Goal: Task Accomplishment & Management: Manage account settings

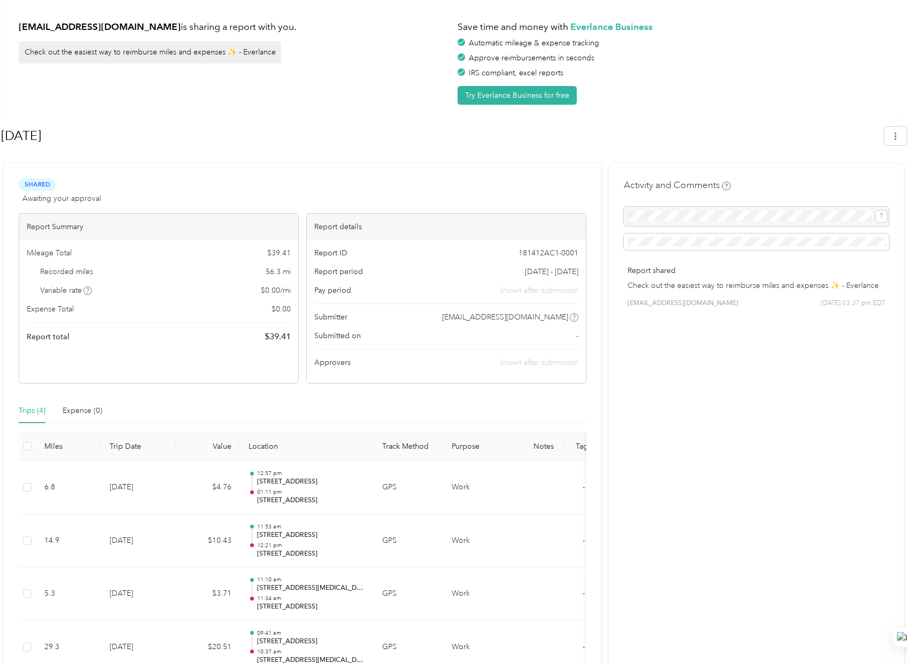
click at [290, 169] on div "Shared Awaiting your approval View activity & comments Report Summary Mileage T…" at bounding box center [303, 436] width 598 height 545
drag, startPoint x: 297, startPoint y: 338, endPoint x: 268, endPoint y: 342, distance: 29.1
click at [268, 342] on div "Mileage Total $ 39.41 Recorded miles 56.3 mi Variable rate $ 0.00 / mi Expense …" at bounding box center [158, 295] width 279 height 111
copy span "39.41"
click at [322, 134] on h1 "August 2025" at bounding box center [439, 136] width 876 height 26
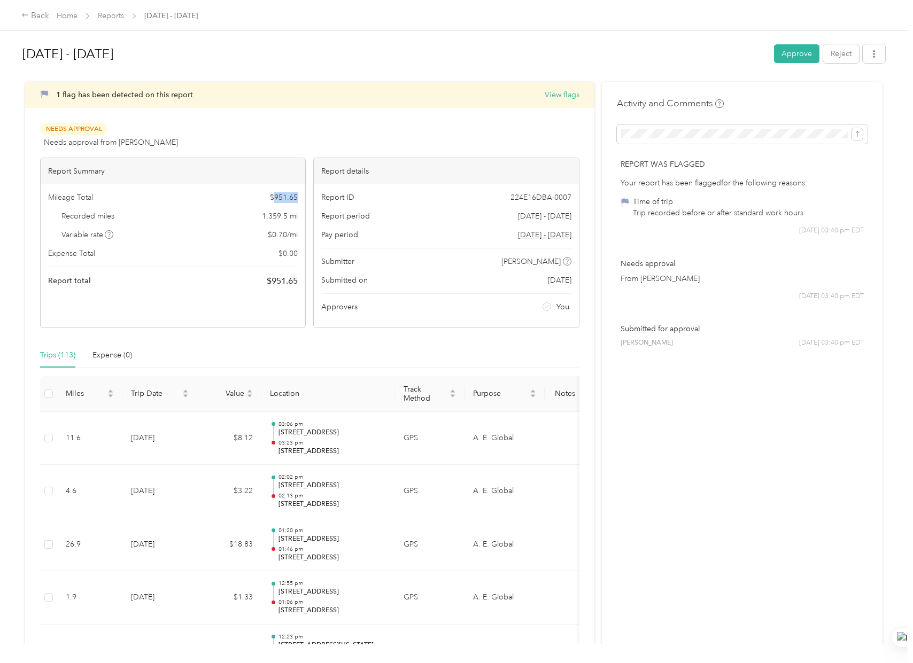
drag, startPoint x: 294, startPoint y: 197, endPoint x: 273, endPoint y: 194, distance: 21.6
click at [273, 194] on span "$ 951.65" at bounding box center [284, 197] width 28 height 11
copy span "951.65"
drag, startPoint x: 551, startPoint y: 97, endPoint x: 467, endPoint y: 103, distance: 84.7
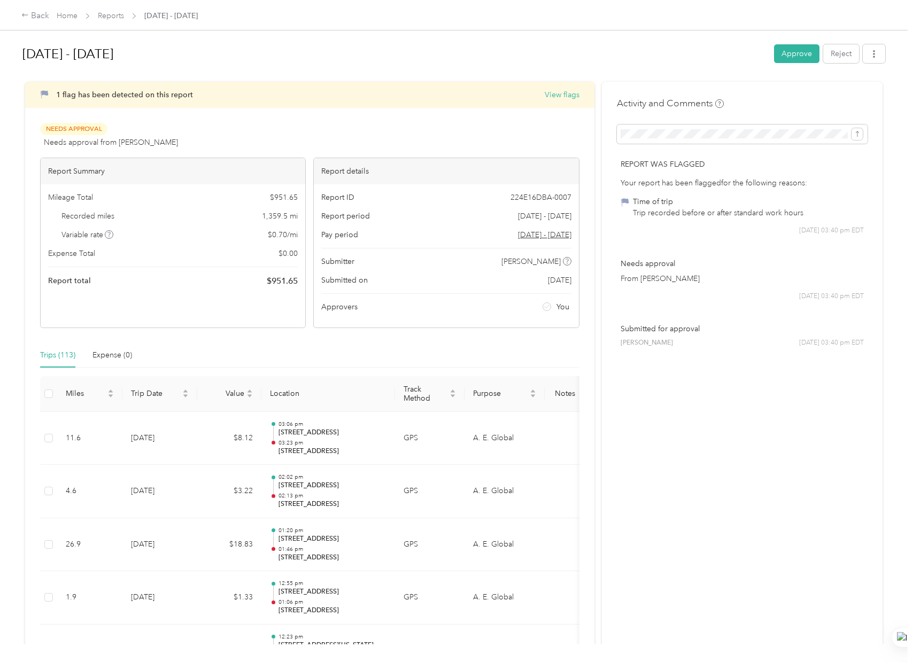
click at [467, 103] on div "1 flag has been detected on this report View flags" at bounding box center [309, 95] width 569 height 26
click at [554, 94] on button "View flags" at bounding box center [562, 94] width 35 height 11
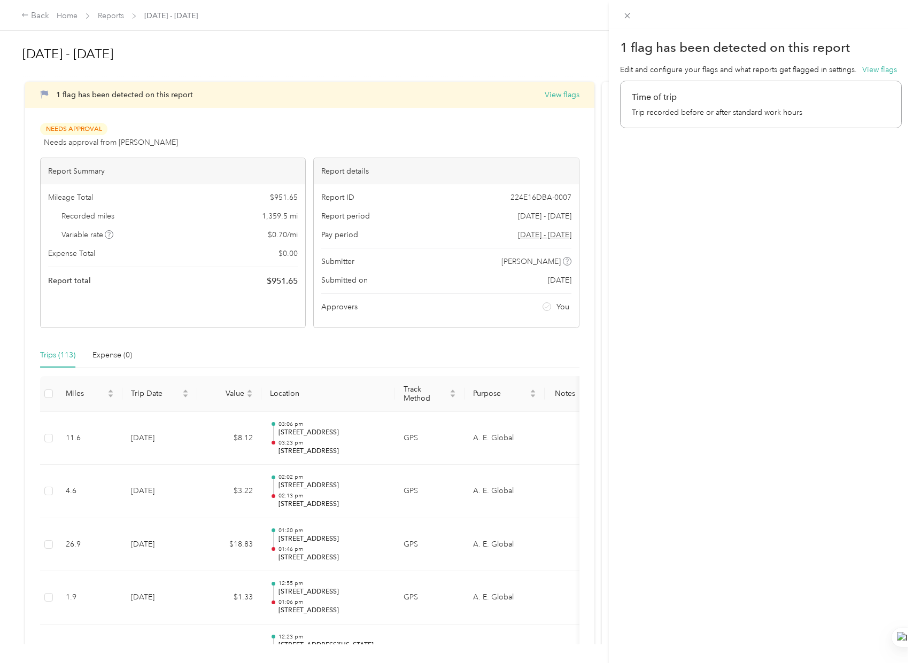
click at [661, 118] on p "Trip recorded before or after standard work hours" at bounding box center [761, 112] width 258 height 11
click at [511, 59] on div "1 flag has been detected on this report Edit and configure your flags and what …" at bounding box center [456, 331] width 913 height 663
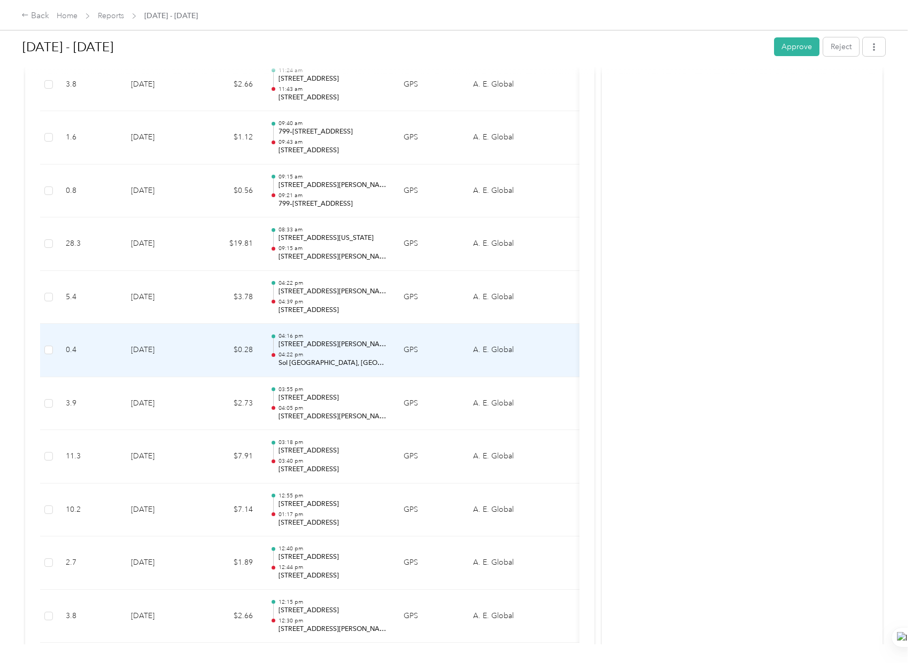
scroll to position [5865, 0]
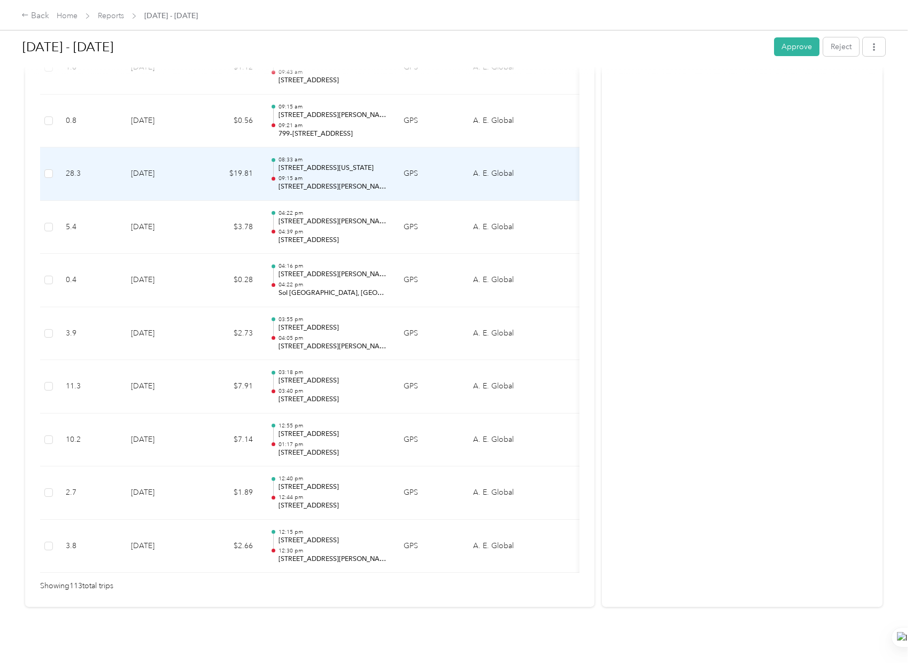
click at [316, 175] on p "09:15 am" at bounding box center [333, 178] width 108 height 7
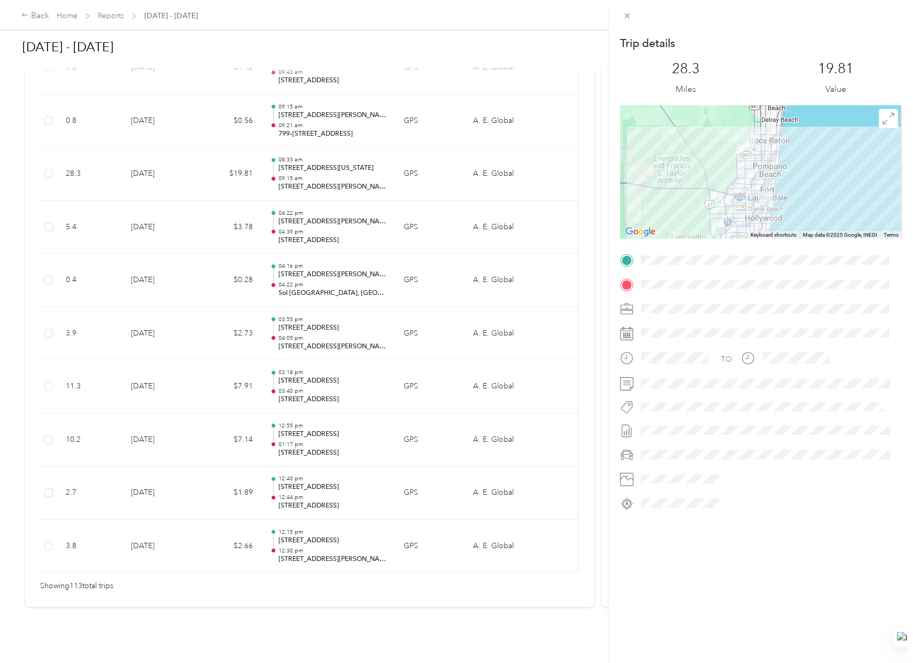
click at [319, 260] on div "Trip details This trip cannot be edited because it is either under review, appr…" at bounding box center [456, 331] width 913 height 663
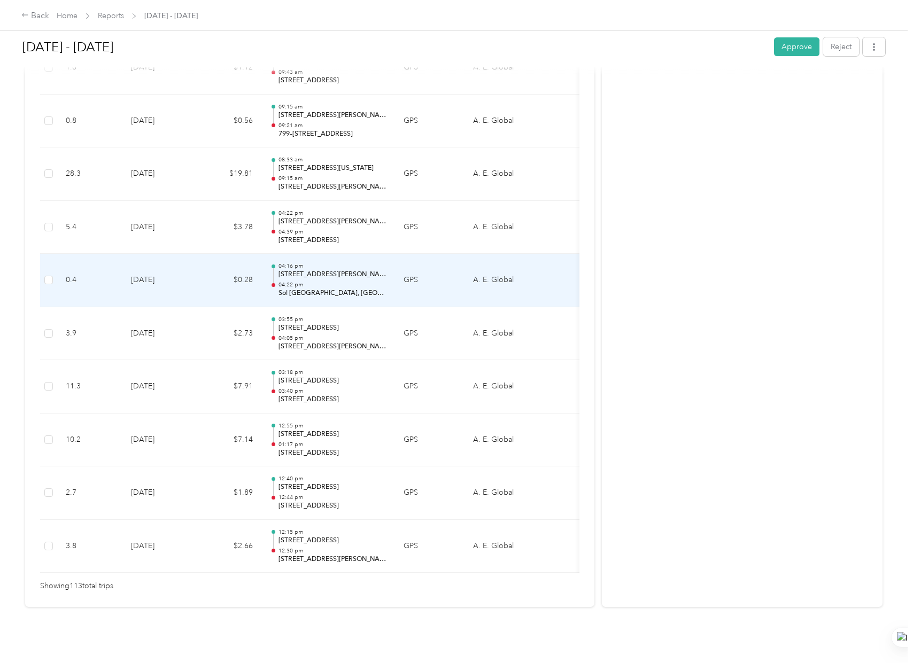
click at [323, 289] on p "Sol Press Boulevard, Coconut Creek, Broward County, Florida, 33073, USA" at bounding box center [333, 294] width 108 height 10
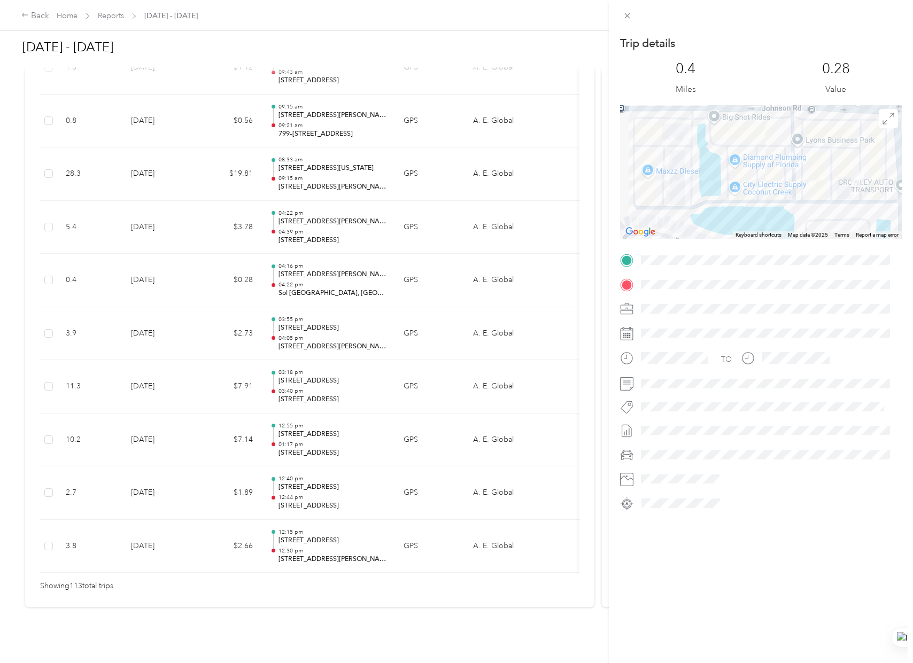
click at [775, 153] on div at bounding box center [761, 172] width 282 height 134
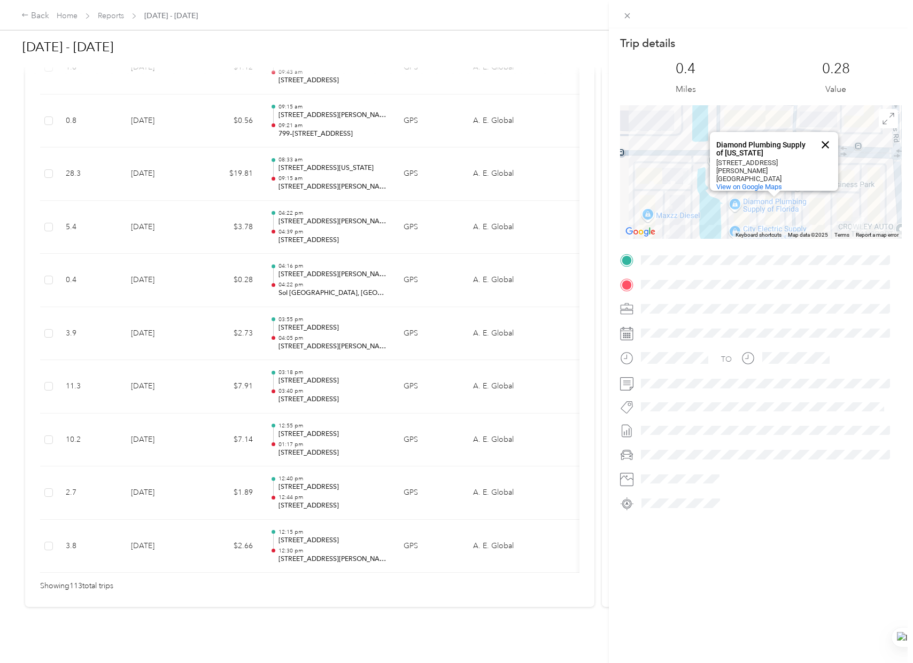
click at [819, 143] on button "Close" at bounding box center [826, 145] width 26 height 26
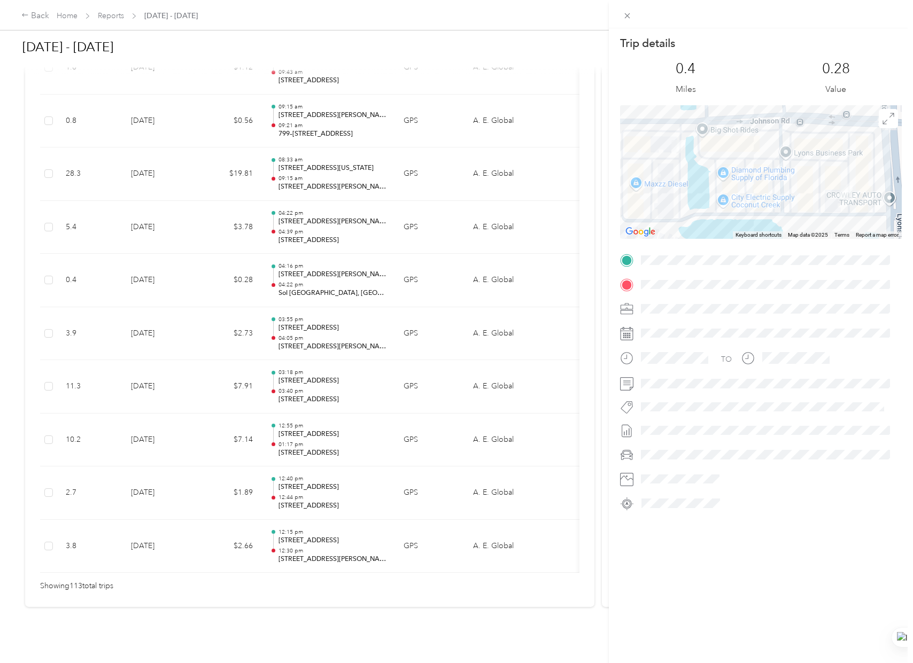
drag, startPoint x: 746, startPoint y: 184, endPoint x: 734, endPoint y: 151, distance: 35.2
click at [734, 151] on div at bounding box center [761, 172] width 282 height 134
click at [673, 146] on img at bounding box center [677, 144] width 13 height 13
click at [840, 189] on img at bounding box center [845, 190] width 13 height 13
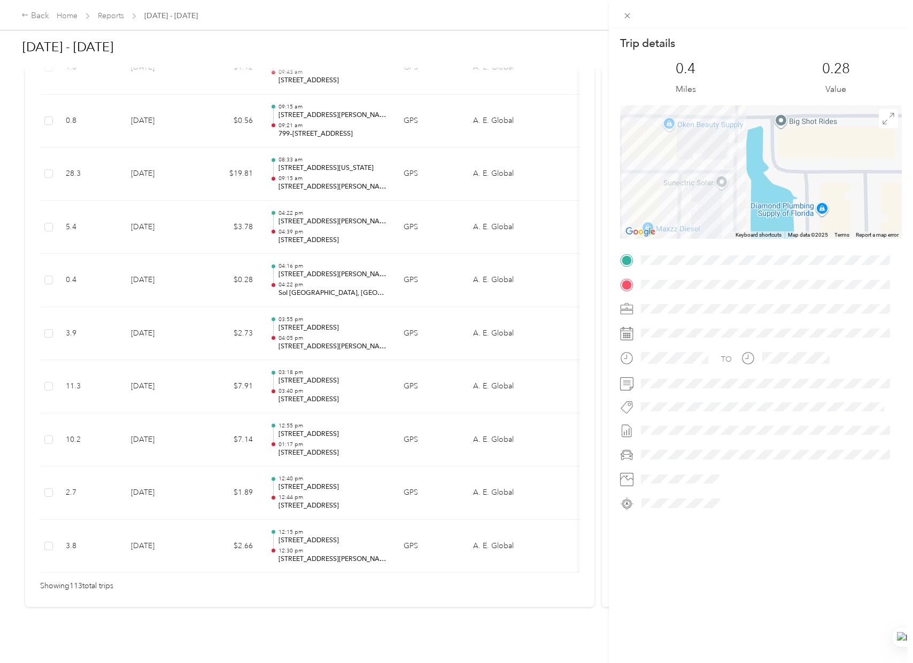
drag, startPoint x: 677, startPoint y: 165, endPoint x: 738, endPoint y: 220, distance: 81.7
click at [738, 220] on div at bounding box center [761, 172] width 282 height 134
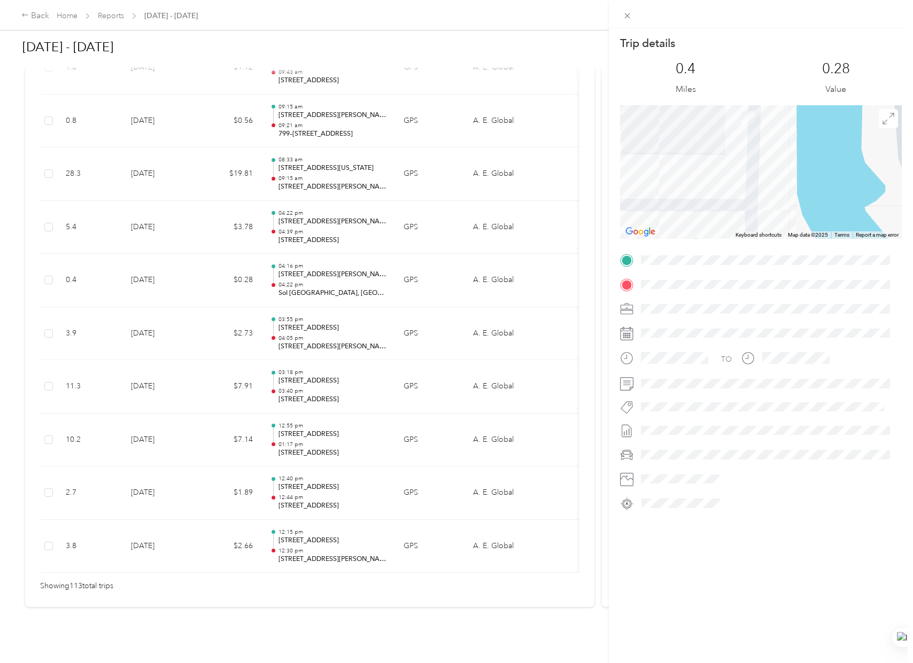
drag, startPoint x: 763, startPoint y: 166, endPoint x: 780, endPoint y: 237, distance: 72.5
click at [781, 272] on div "Trip details This trip cannot be edited because it is either under review, appr…" at bounding box center [761, 274] width 282 height 476
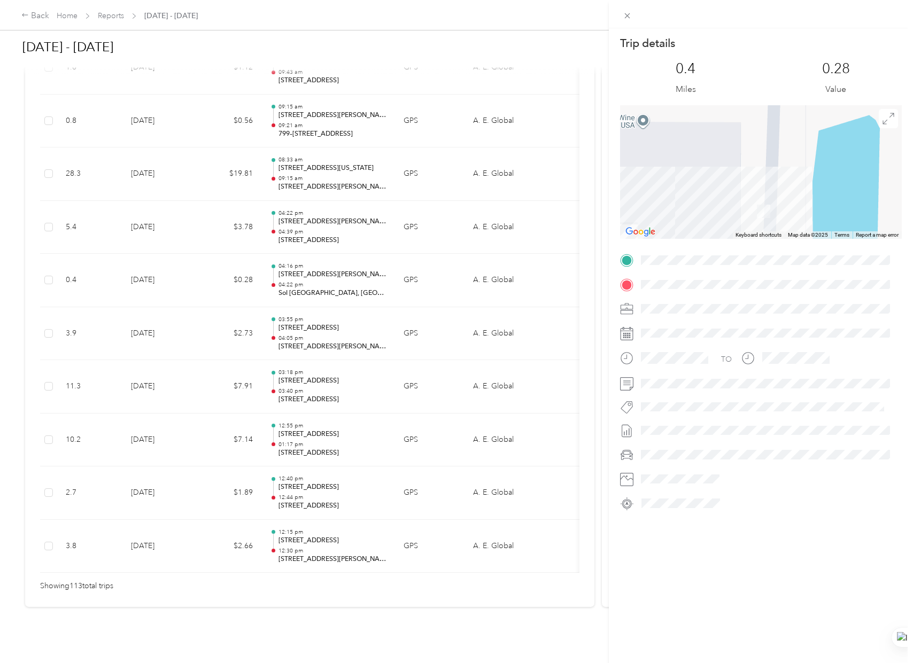
click at [785, 261] on div "Trip details This trip cannot be edited because it is either under review, appr…" at bounding box center [761, 274] width 282 height 476
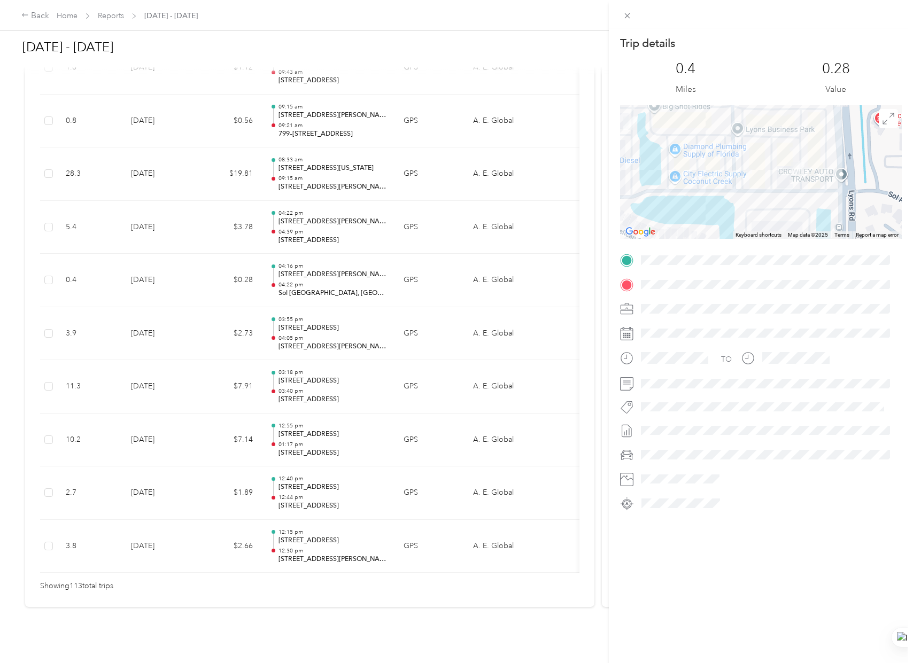
drag, startPoint x: 771, startPoint y: 203, endPoint x: 725, endPoint y: 164, distance: 60.3
click at [699, 147] on div at bounding box center [761, 172] width 282 height 134
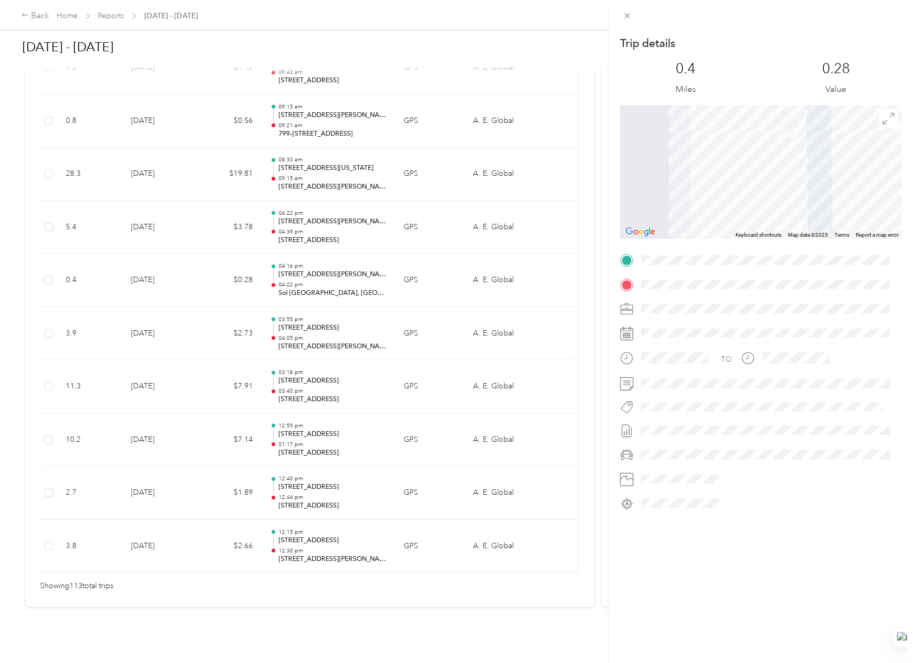
drag, startPoint x: 733, startPoint y: 195, endPoint x: 795, endPoint y: 189, distance: 62.8
click at [886, 179] on div at bounding box center [761, 172] width 282 height 134
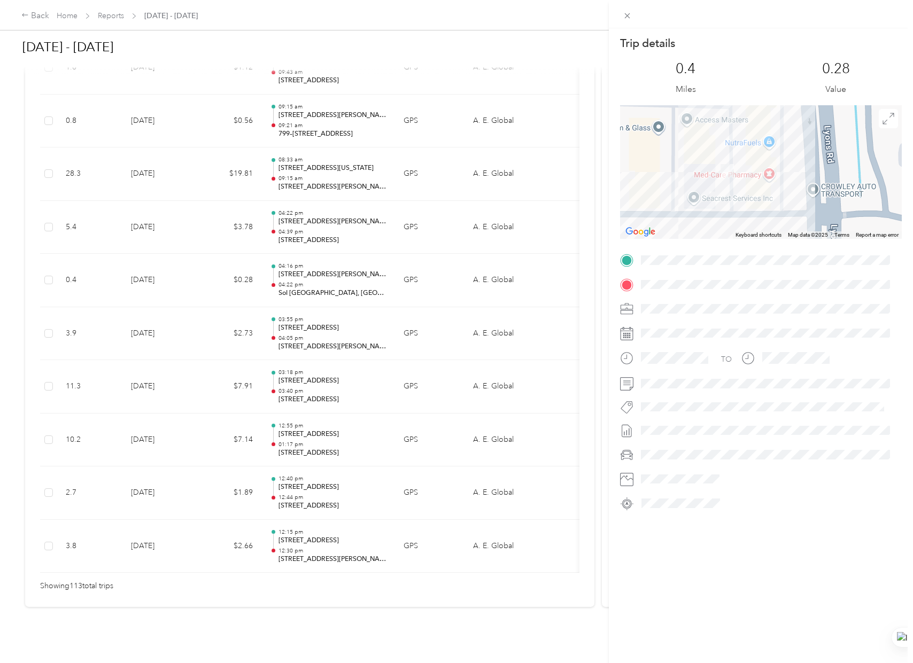
click at [163, 209] on div "Trip details This trip cannot be edited because it is either under review, appr…" at bounding box center [456, 331] width 913 height 663
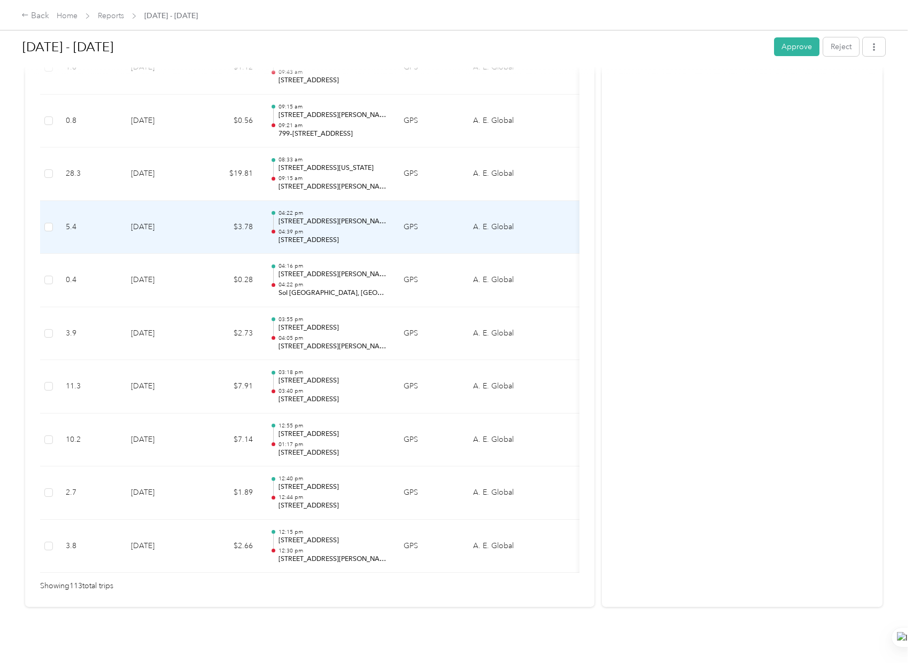
click at [322, 228] on p "04:39 pm" at bounding box center [333, 231] width 108 height 7
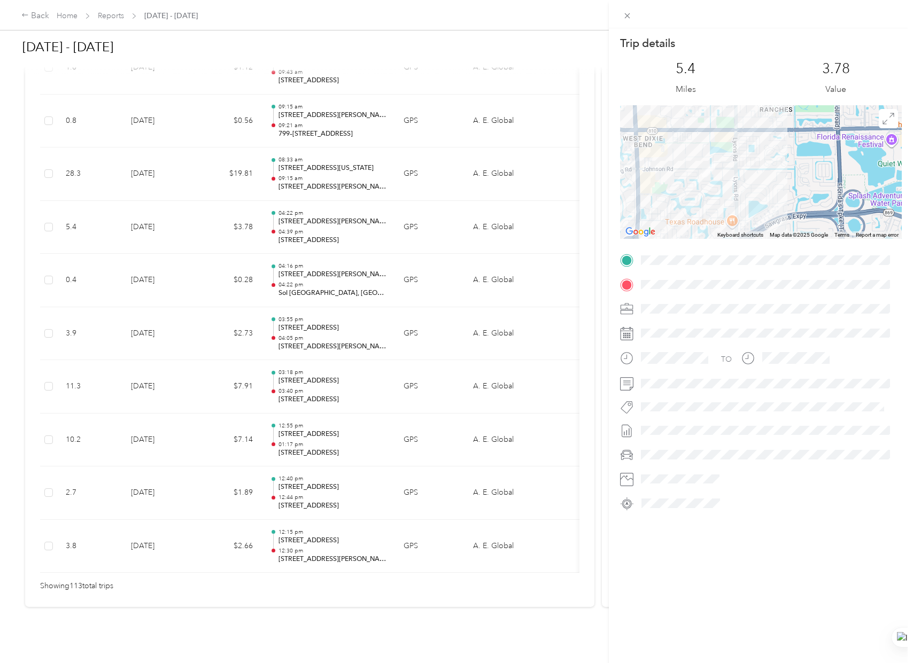
drag, startPoint x: 782, startPoint y: 199, endPoint x: 681, endPoint y: 181, distance: 102.7
click at [653, 179] on div at bounding box center [761, 172] width 282 height 134
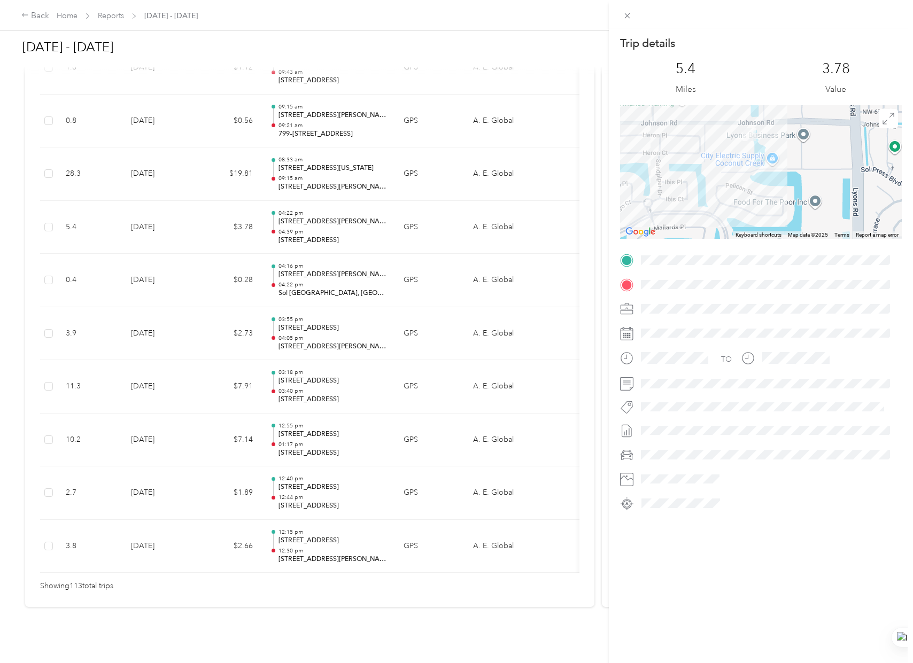
drag, startPoint x: 708, startPoint y: 176, endPoint x: 756, endPoint y: 182, distance: 47.9
click at [756, 182] on div at bounding box center [761, 172] width 282 height 134
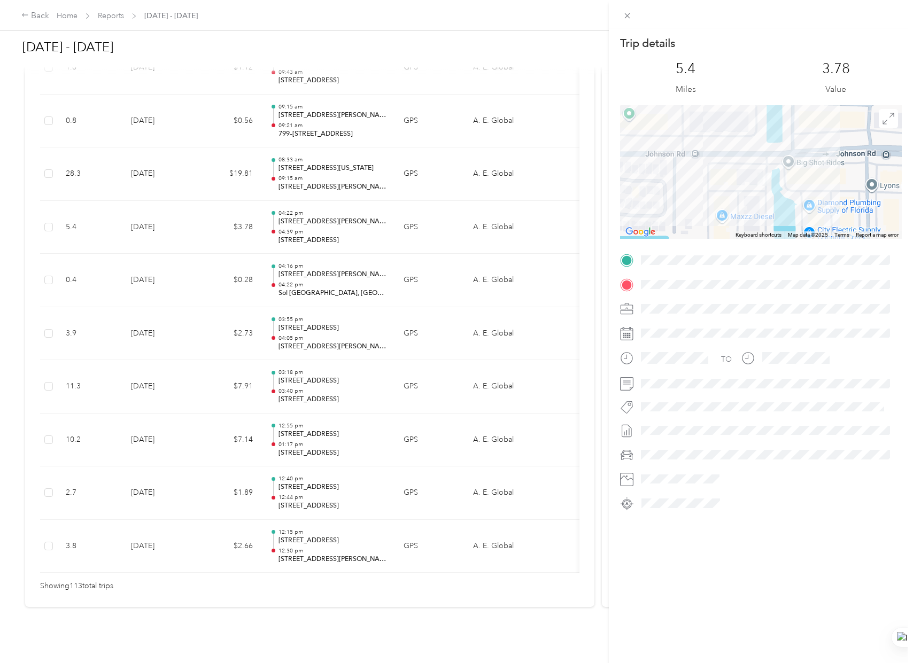
drag, startPoint x: 731, startPoint y: 143, endPoint x: 725, endPoint y: 243, distance: 100.6
click at [725, 243] on div "Trip details This trip cannot be edited because it is either under review, appr…" at bounding box center [761, 274] width 282 height 476
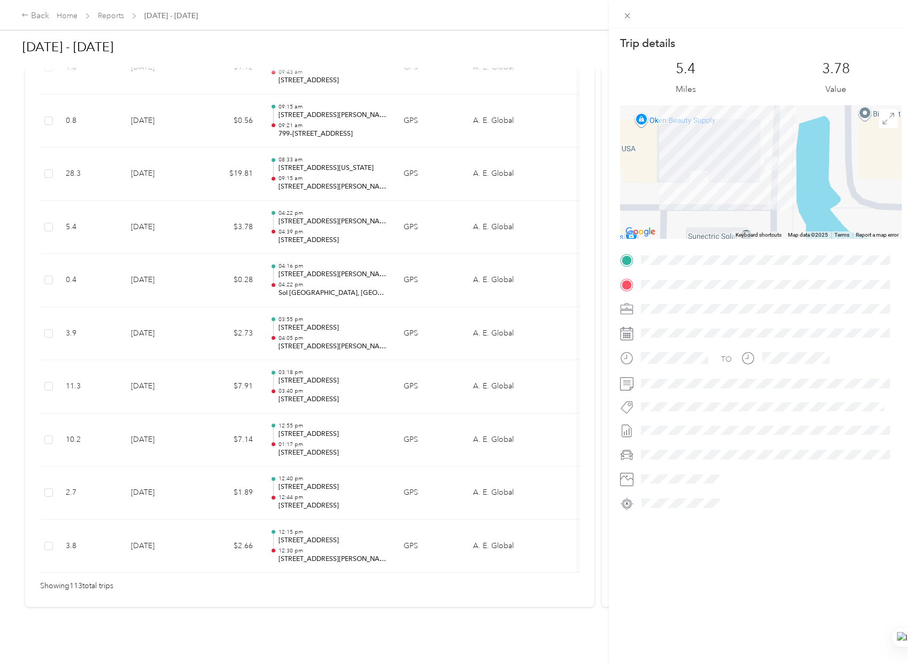
drag, startPoint x: 733, startPoint y: 167, endPoint x: 723, endPoint y: 220, distance: 53.3
click at [723, 220] on div at bounding box center [761, 172] width 282 height 134
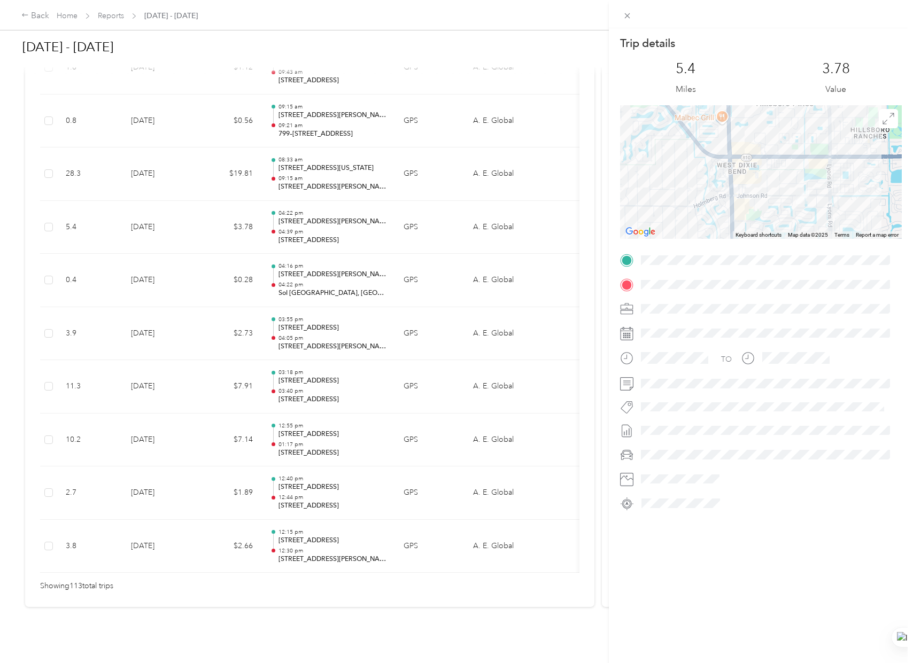
drag, startPoint x: 674, startPoint y: 175, endPoint x: 805, endPoint y: 187, distance: 131.5
click at [803, 186] on div at bounding box center [761, 172] width 282 height 134
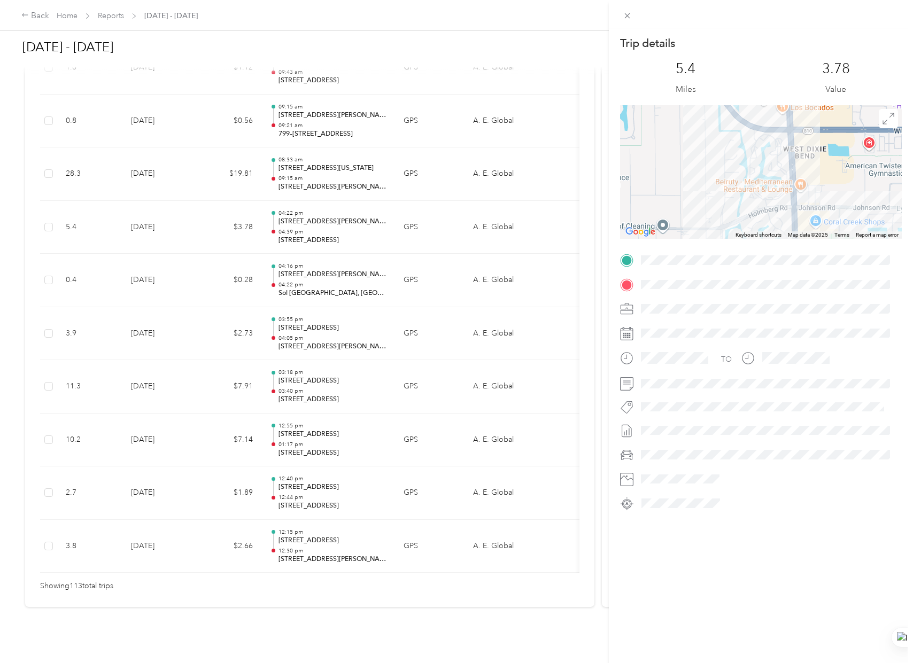
drag, startPoint x: 722, startPoint y: 145, endPoint x: 721, endPoint y: 242, distance: 96.2
click at [724, 239] on div "Trip details This trip cannot be edited because it is either under review, appr…" at bounding box center [761, 274] width 282 height 476
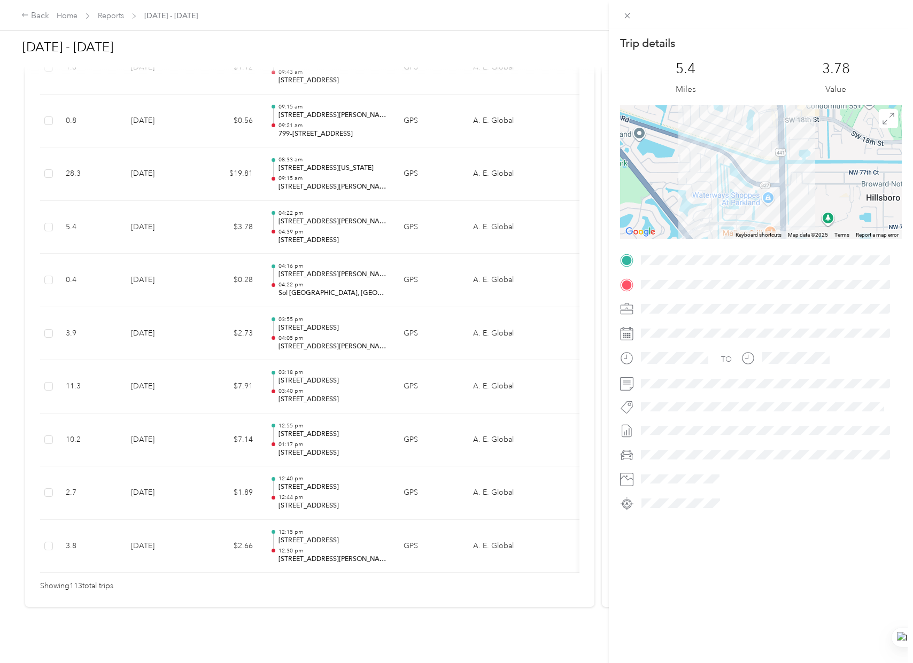
drag, startPoint x: 738, startPoint y: 213, endPoint x: 735, endPoint y: 239, distance: 26.9
click at [737, 236] on div "Keyboard shortcuts Map Data Map data ©2025 Map data ©2025 200 m Click to toggle…" at bounding box center [761, 172] width 282 height 134
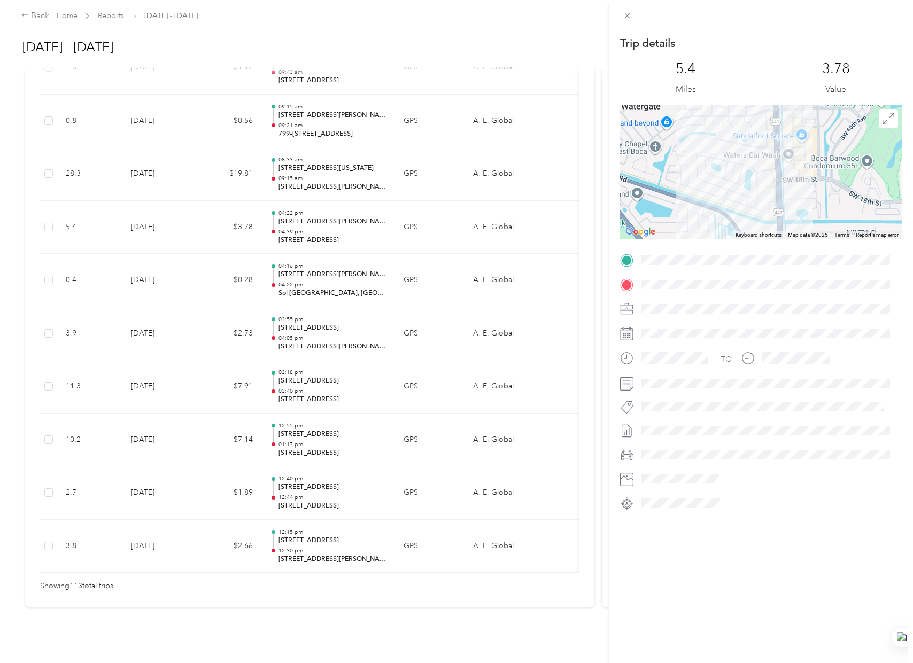
drag, startPoint x: 740, startPoint y: 219, endPoint x: 734, endPoint y: 248, distance: 29.6
click at [737, 252] on div "Trip details This trip cannot be edited because it is either under review, appr…" at bounding box center [761, 274] width 282 height 476
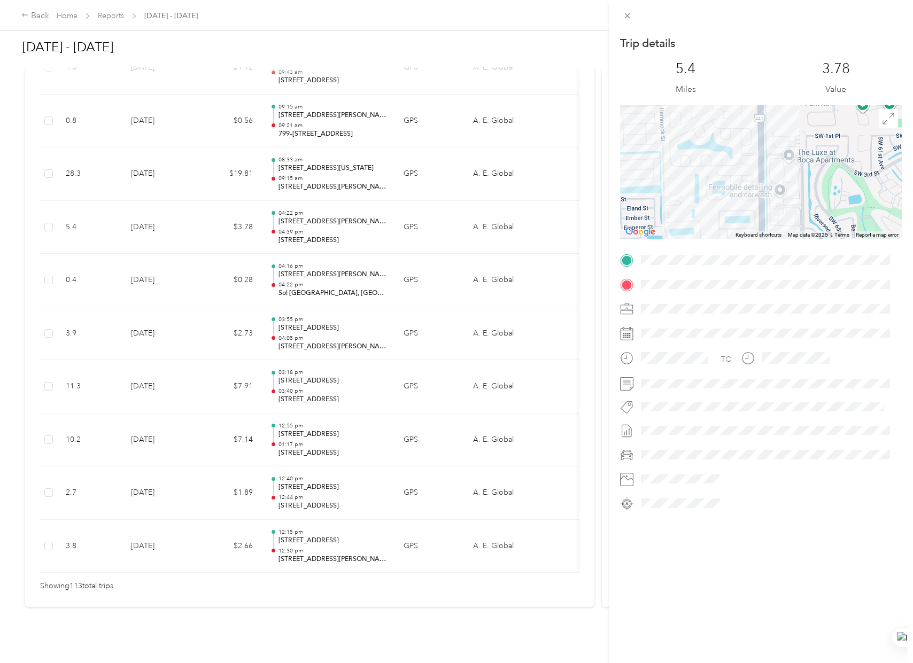
drag, startPoint x: 703, startPoint y: 150, endPoint x: 714, endPoint y: 235, distance: 85.7
click at [712, 230] on div at bounding box center [761, 172] width 282 height 134
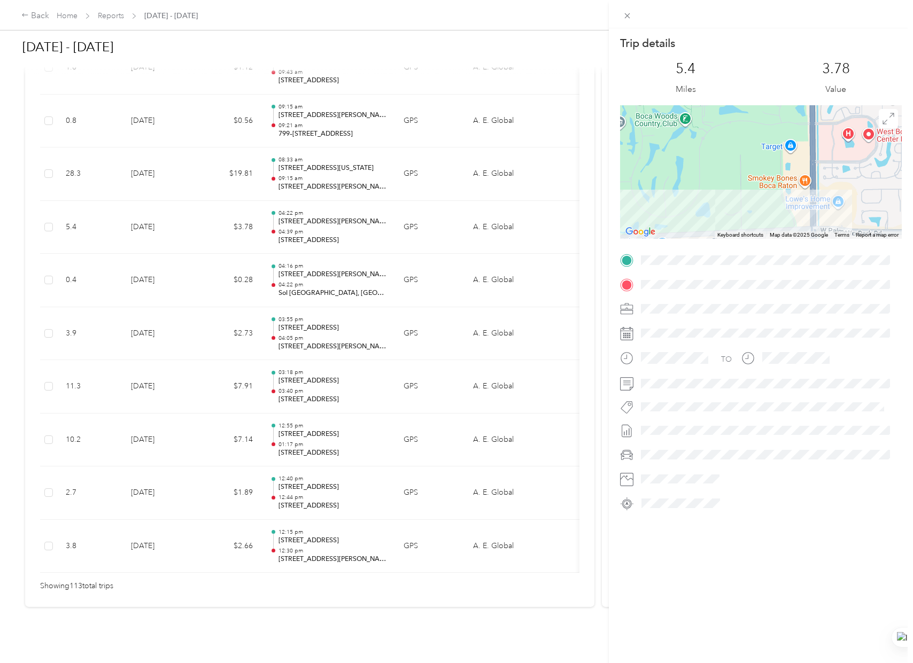
drag, startPoint x: 714, startPoint y: 199, endPoint x: 776, endPoint y: 129, distance: 93.9
click at [751, 135] on div at bounding box center [761, 172] width 282 height 134
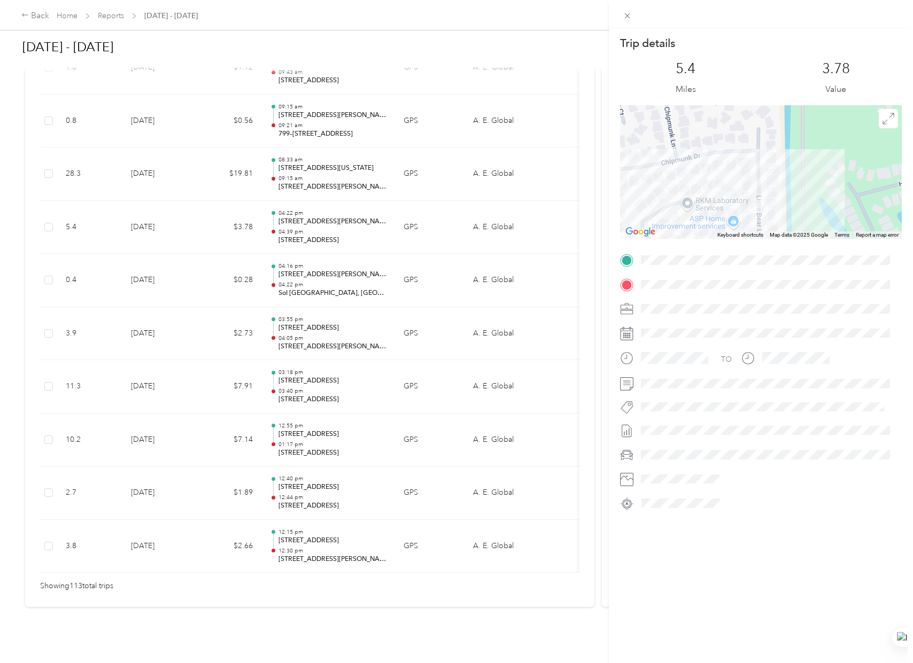
drag, startPoint x: 778, startPoint y: 142, endPoint x: 781, endPoint y: 243, distance: 100.5
click at [782, 254] on div "Trip details This trip cannot be edited because it is either under review, appr…" at bounding box center [761, 274] width 282 height 476
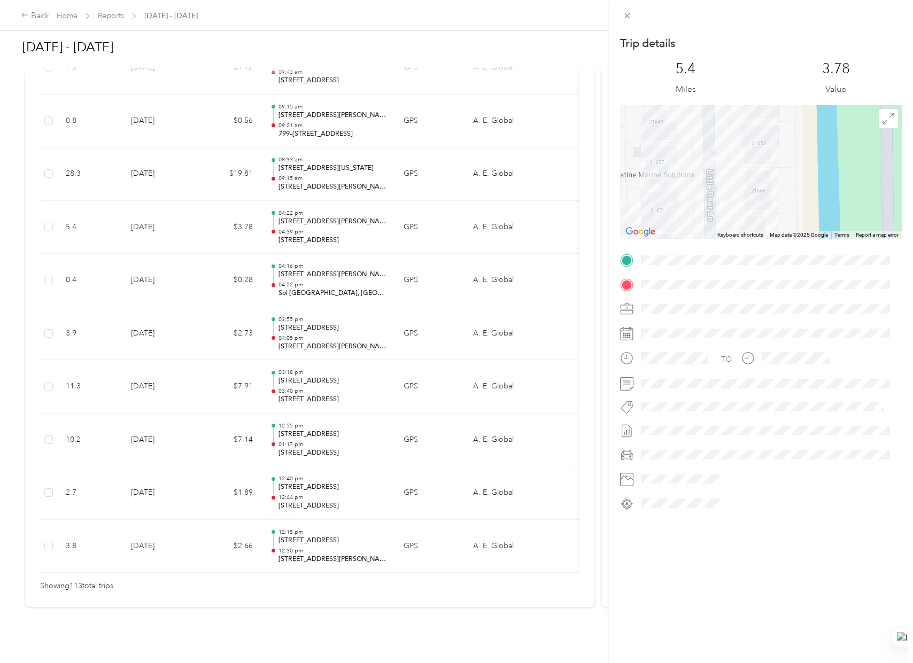
drag, startPoint x: 739, startPoint y: 199, endPoint x: 751, endPoint y: 186, distance: 17.8
click at [751, 185] on div at bounding box center [761, 172] width 282 height 134
drag, startPoint x: 343, startPoint y: 231, endPoint x: 329, endPoint y: 271, distance: 41.9
click at [342, 234] on div "Trip details This trip cannot be edited because it is either under review, appr…" at bounding box center [456, 331] width 913 height 663
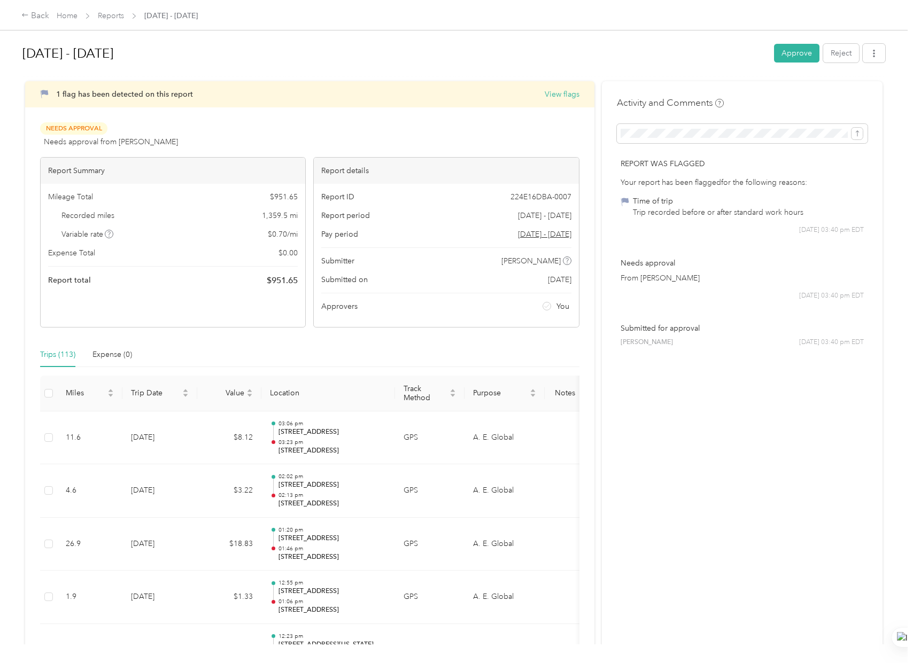
scroll to position [0, 0]
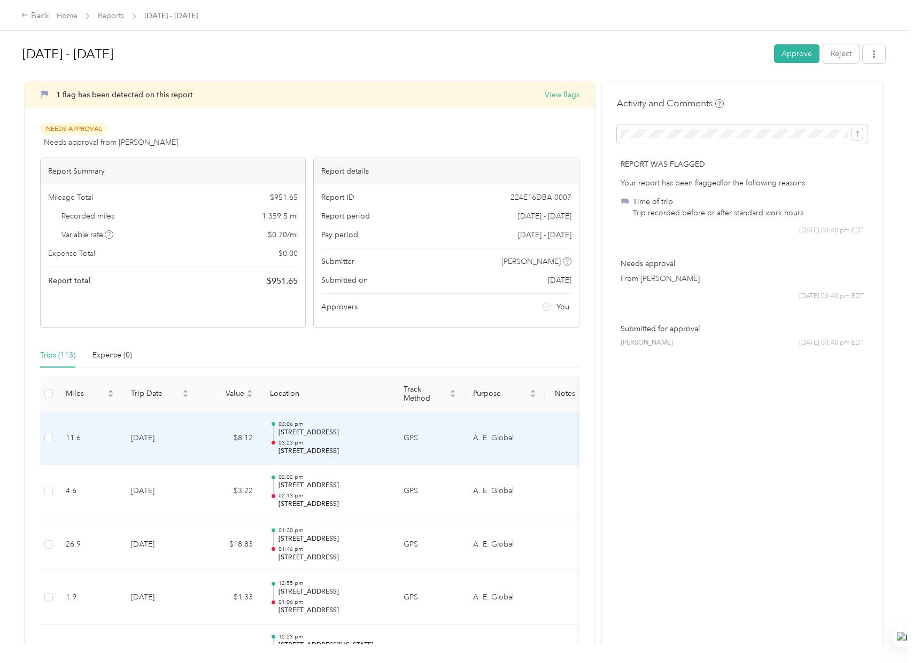
click at [320, 443] on p "03:23 pm" at bounding box center [333, 442] width 108 height 7
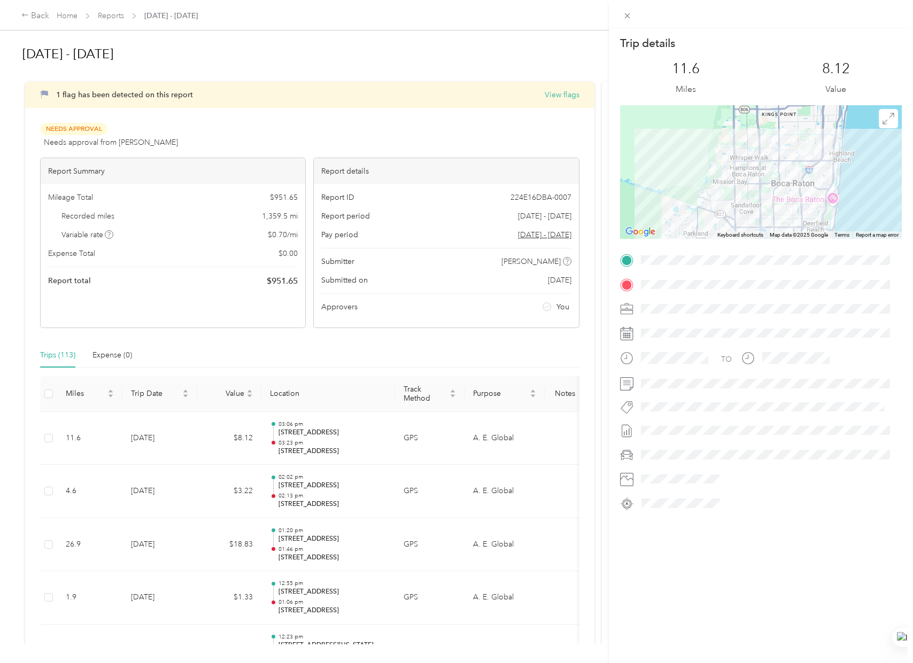
drag, startPoint x: 300, startPoint y: 282, endPoint x: 266, endPoint y: 283, distance: 34.2
click at [266, 283] on div "Trip details This trip cannot be edited because it is either under review, appr…" at bounding box center [456, 331] width 913 height 663
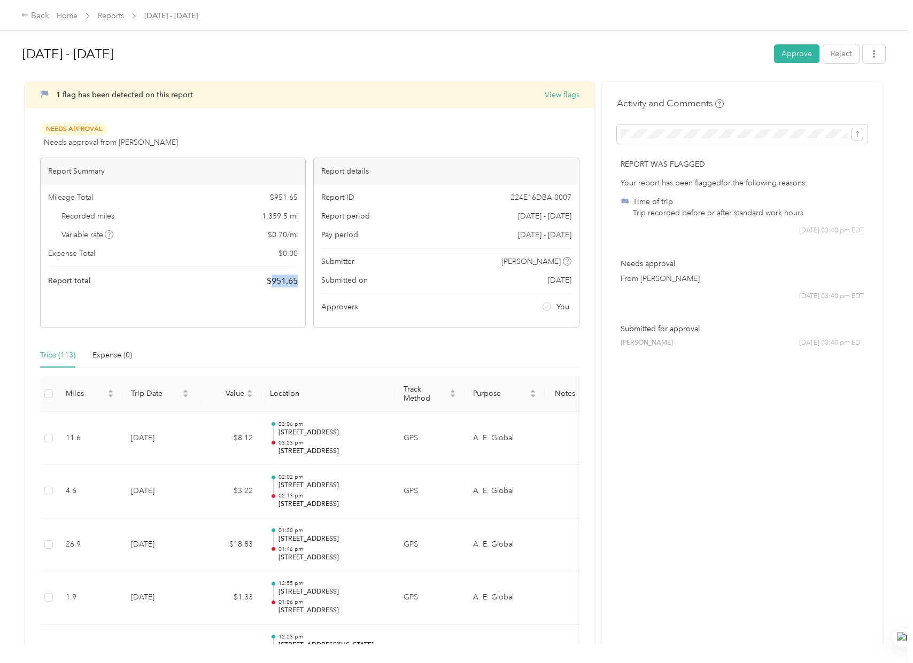
drag, startPoint x: 297, startPoint y: 281, endPoint x: 272, endPoint y: 285, distance: 25.5
click at [272, 285] on div "Mileage Total $ 951.65 Recorded miles 1,359.5 mi Variable rate $ 0.70 / mi Expe…" at bounding box center [173, 239] width 265 height 111
click at [793, 59] on button "Approve" at bounding box center [796, 53] width 45 height 19
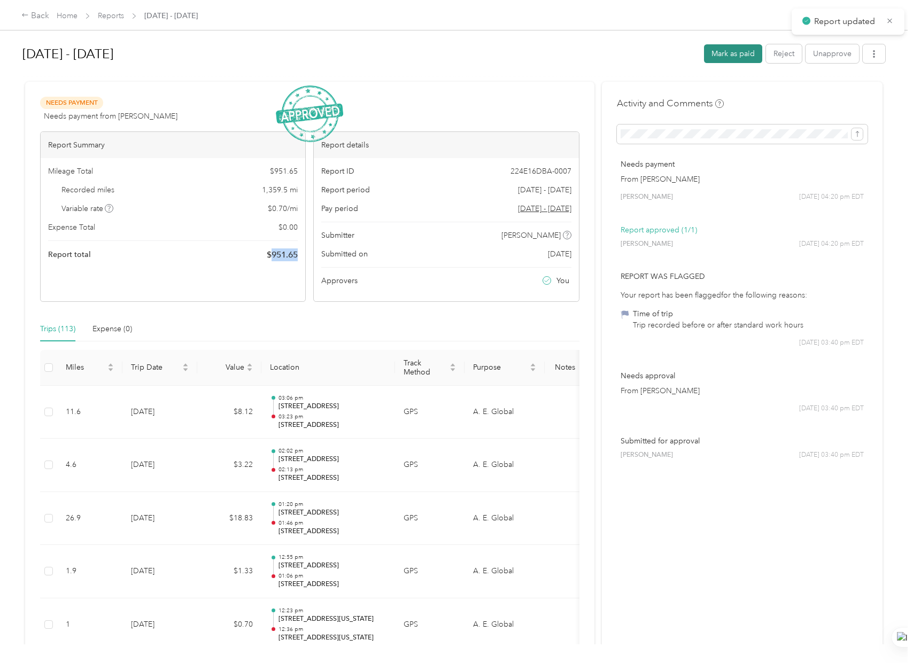
click at [724, 52] on button "Mark as paid" at bounding box center [733, 53] width 58 height 19
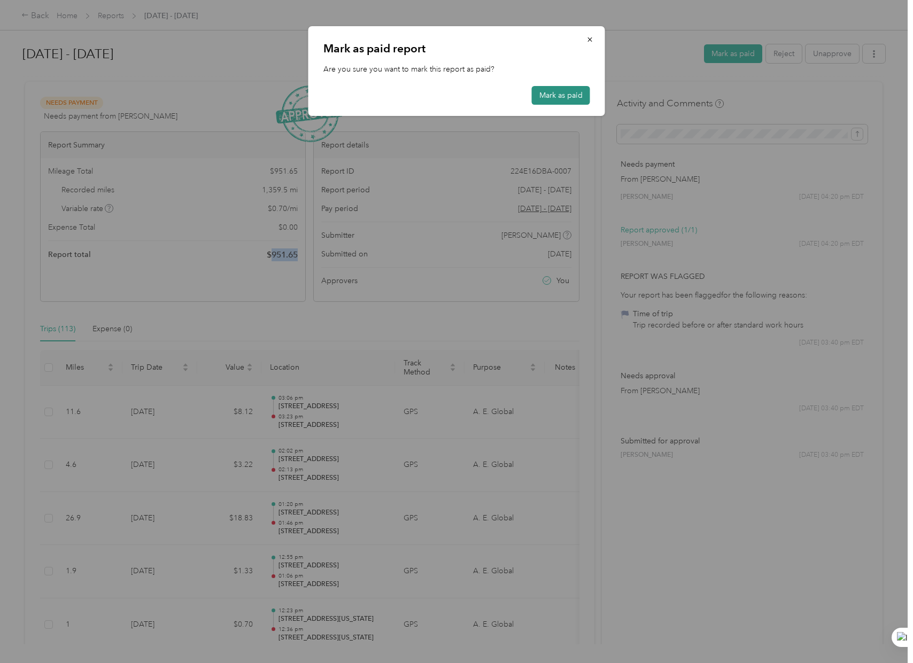
click at [544, 97] on button "Mark as paid" at bounding box center [561, 95] width 58 height 19
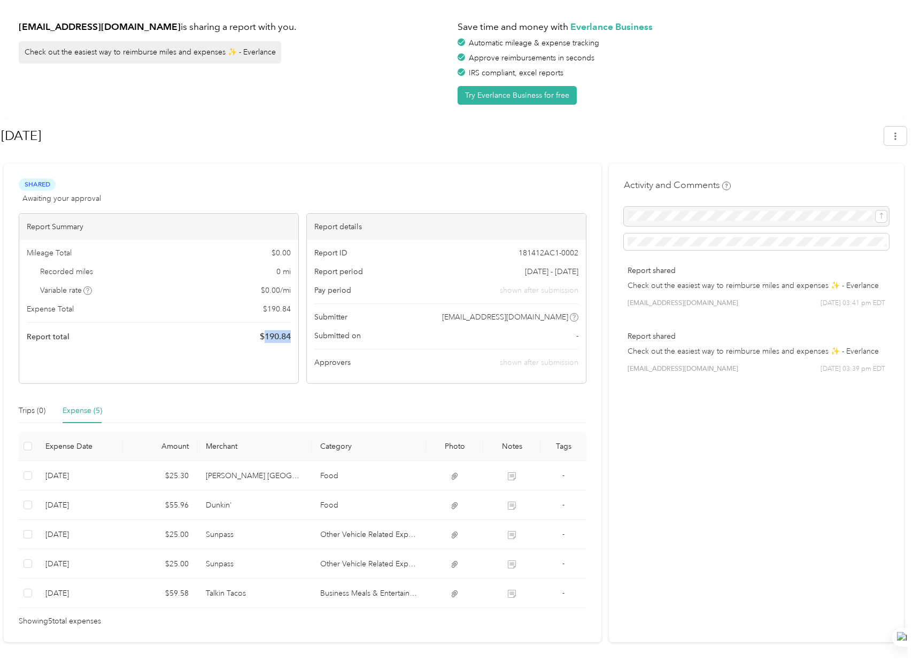
drag, startPoint x: 295, startPoint y: 337, endPoint x: 264, endPoint y: 345, distance: 32.5
click at [264, 345] on div "Mileage Total $ 0.00 Recorded miles 0 mi Variable rate $ 0.00 / mi Expense Tota…" at bounding box center [158, 295] width 279 height 111
copy span "190.84"
drag, startPoint x: 443, startPoint y: 144, endPoint x: 449, endPoint y: 140, distance: 8.0
click at [444, 143] on h1 "Aug 2025" at bounding box center [439, 136] width 876 height 26
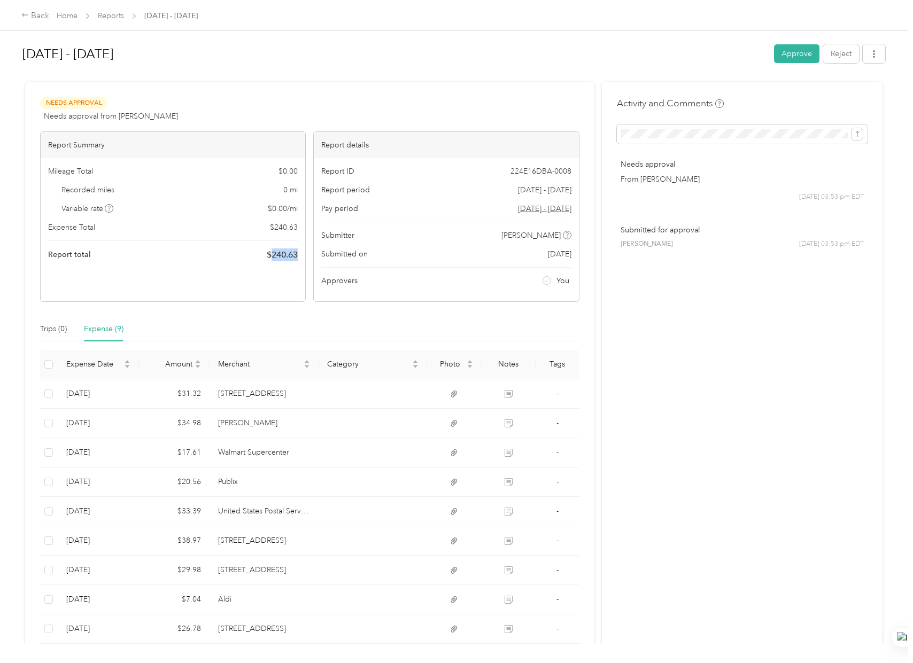
drag, startPoint x: 304, startPoint y: 257, endPoint x: 270, endPoint y: 261, distance: 33.9
click at [270, 261] on div "Mileage Total $ 0.00 Recorded miles 0 mi Variable rate $ 0.00 / mi Expense Tota…" at bounding box center [173, 213] width 265 height 111
copy span "240.63"
click at [799, 61] on button "Approve" at bounding box center [796, 53] width 45 height 19
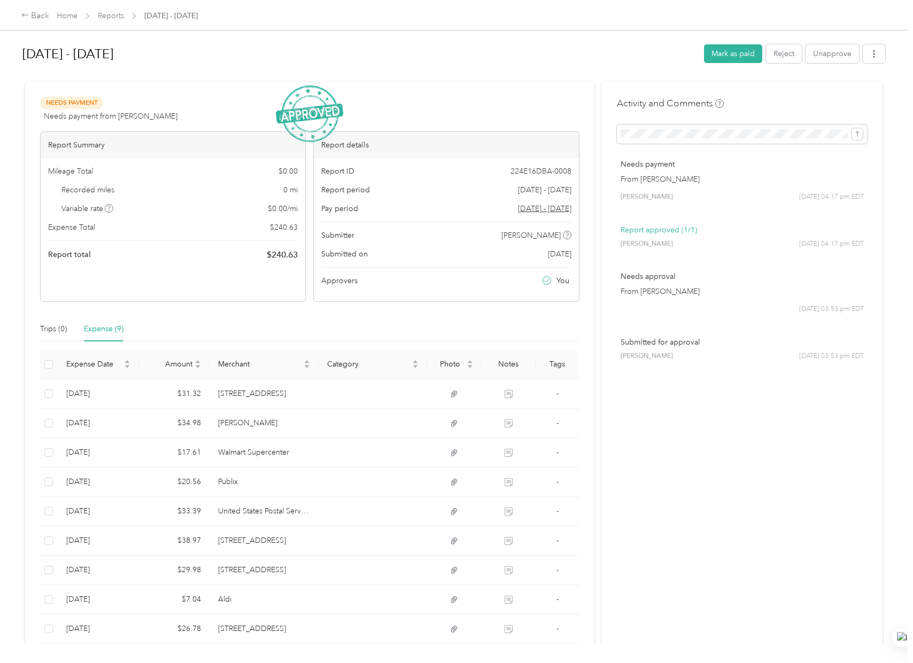
click at [457, 121] on div "Needs Payment Needs payment from Robert McReynolds View activity & comments" at bounding box center [309, 110] width 539 height 26
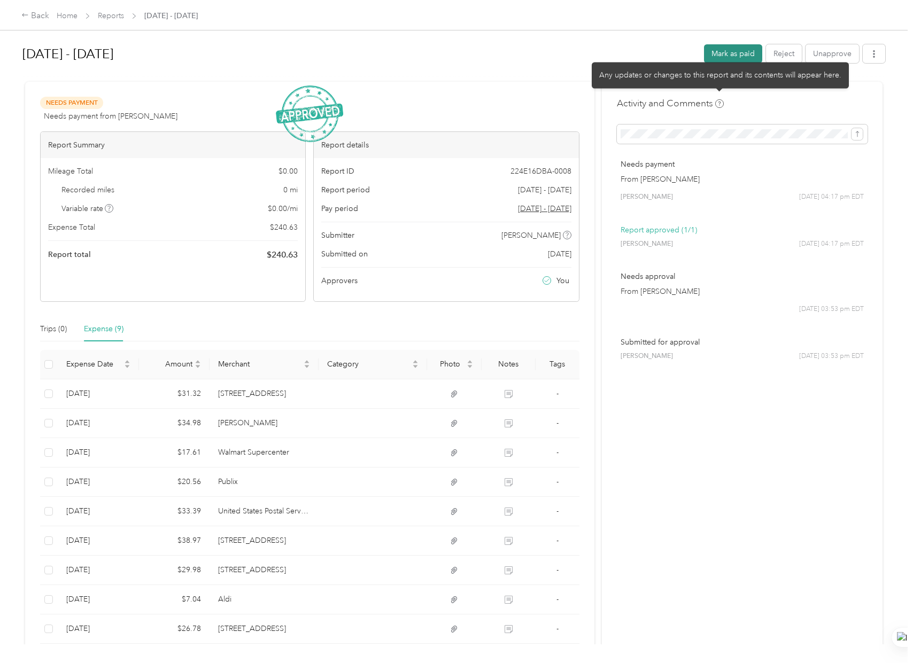
click at [733, 53] on button "Mark as paid" at bounding box center [733, 53] width 58 height 19
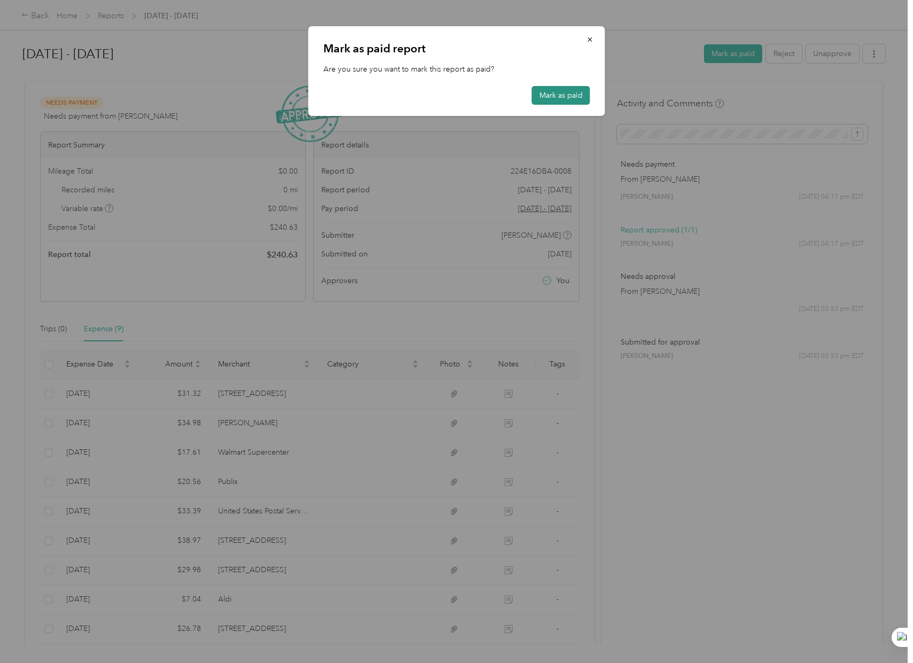
click at [564, 91] on button "Mark as paid" at bounding box center [561, 95] width 58 height 19
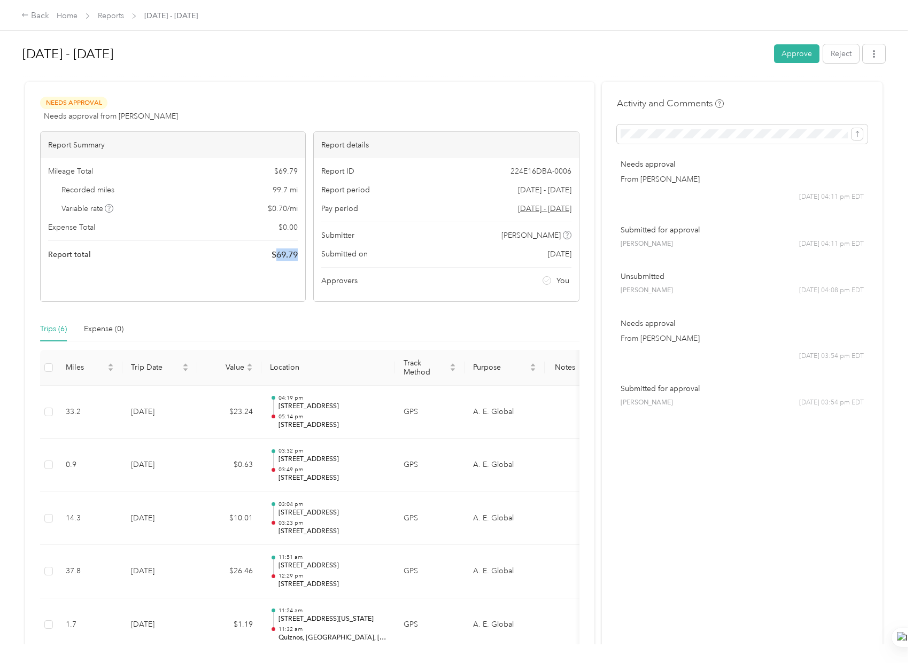
drag, startPoint x: 299, startPoint y: 258, endPoint x: 275, endPoint y: 261, distance: 24.7
click at [275, 261] on div "Mileage Total $ 69.79 Recorded miles 99.7 mi Variable rate $ 0.70 / mi Expense …" at bounding box center [173, 213] width 265 height 111
copy span "69.79"
click at [792, 55] on button "Approve" at bounding box center [796, 53] width 45 height 19
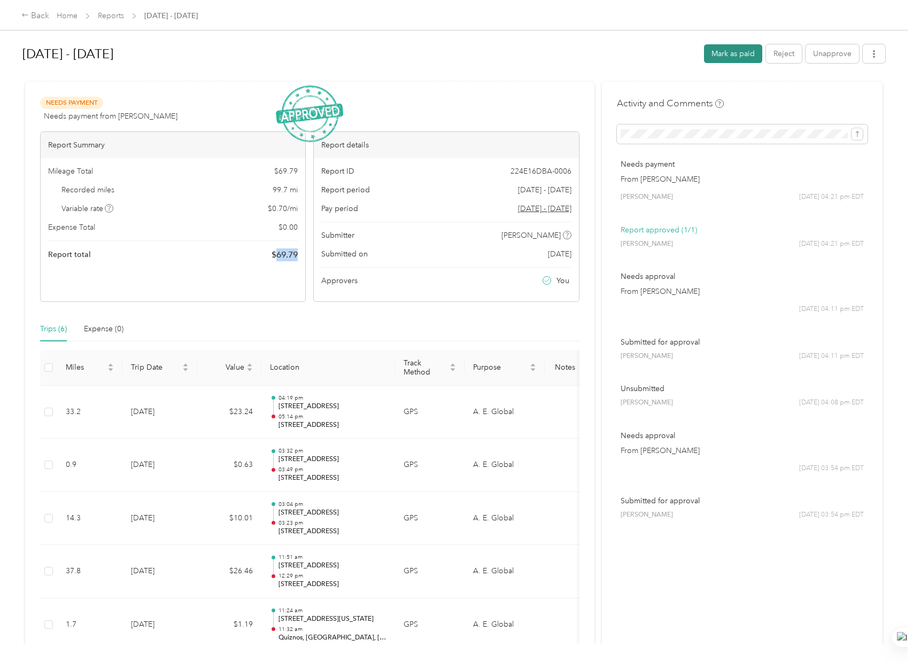
click at [741, 53] on button "Mark as paid" at bounding box center [733, 53] width 58 height 19
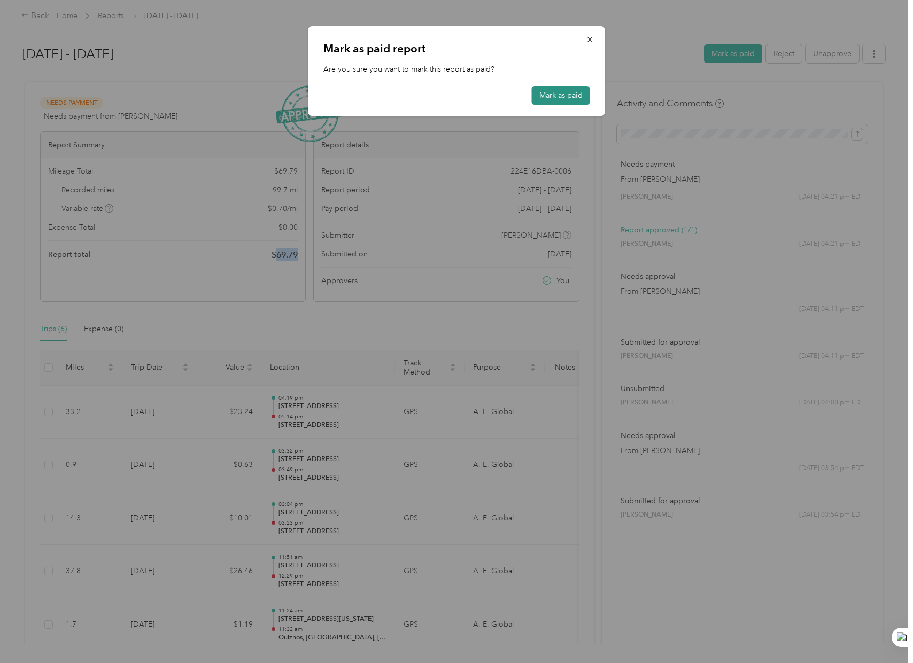
click at [545, 99] on button "Mark as paid" at bounding box center [561, 95] width 58 height 19
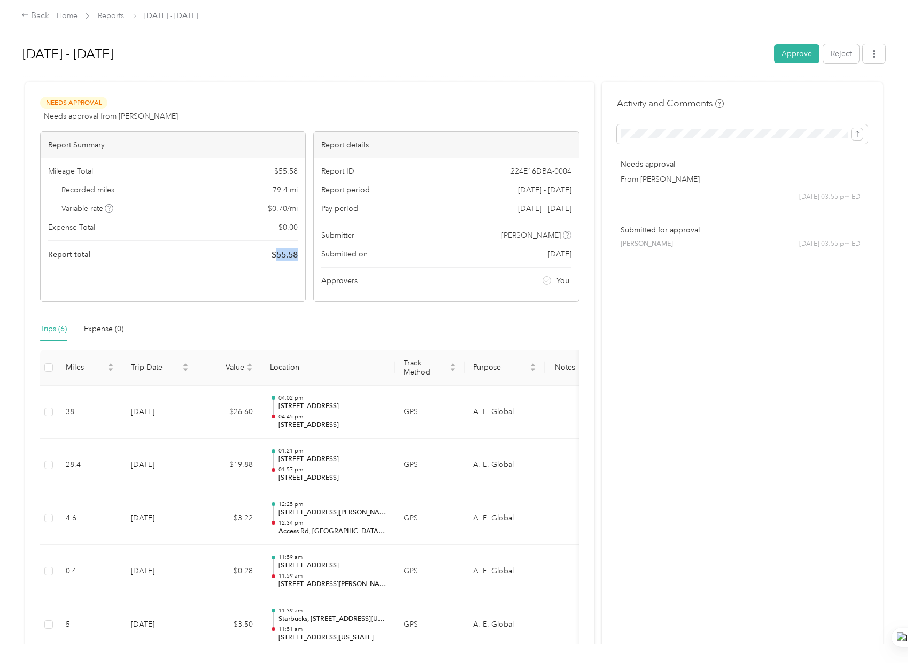
drag, startPoint x: 296, startPoint y: 253, endPoint x: 274, endPoint y: 252, distance: 22.5
click at [274, 252] on span "$ 55.58" at bounding box center [285, 255] width 26 height 13
copy span "55.58"
click at [802, 58] on button "Approve" at bounding box center [796, 53] width 45 height 19
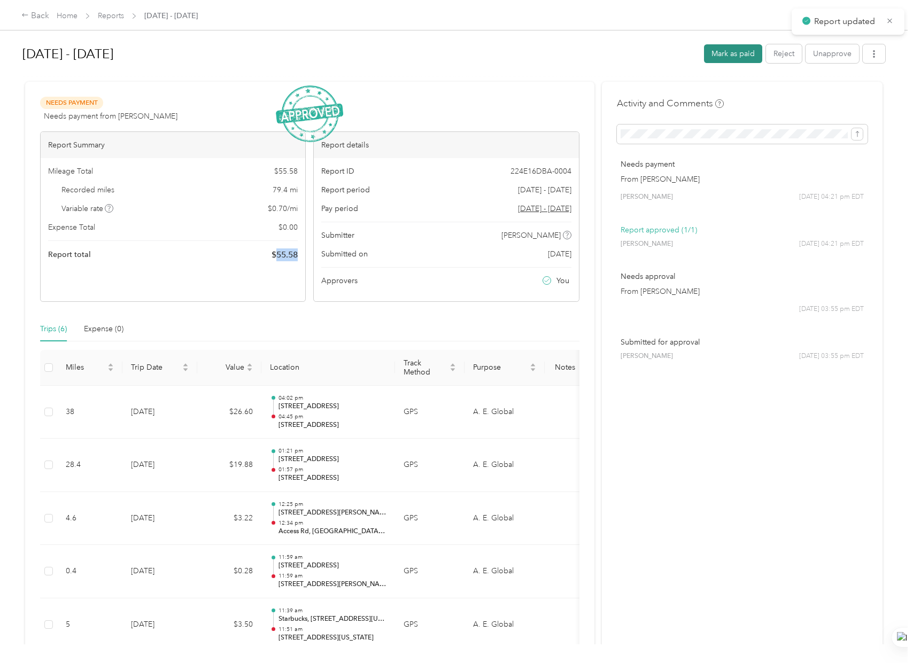
click at [721, 56] on button "Mark as paid" at bounding box center [733, 53] width 58 height 19
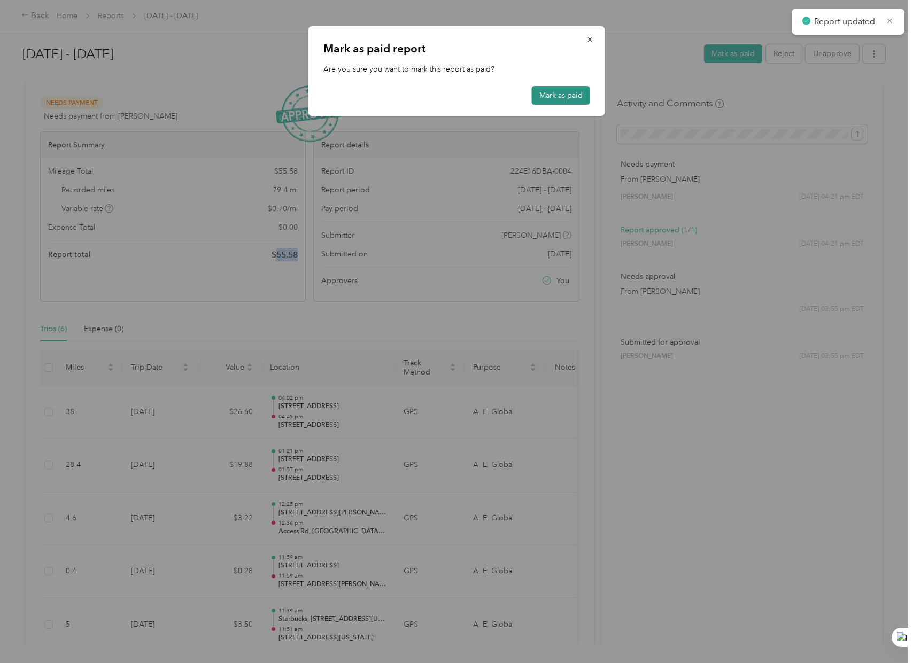
click at [573, 99] on button "Mark as paid" at bounding box center [561, 95] width 58 height 19
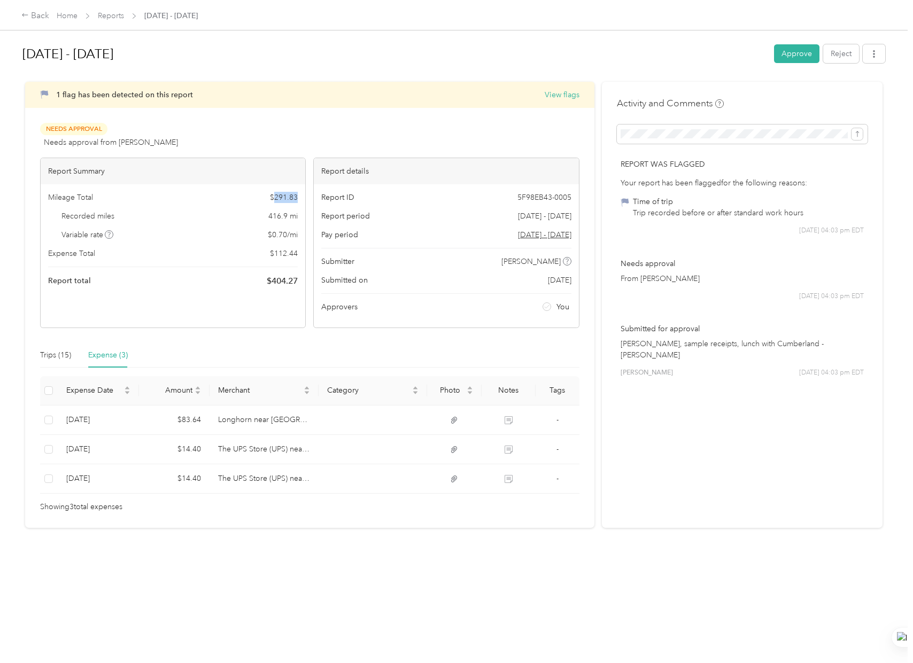
drag, startPoint x: 296, startPoint y: 197, endPoint x: 273, endPoint y: 197, distance: 22.5
click at [273, 197] on span "$ 291.83" at bounding box center [284, 197] width 28 height 11
copy span "291.83"
click at [240, 265] on div "Mileage Total $ 291.83 Recorded miles 416.9 mi Variable rate $ 0.70 / mi Expens…" at bounding box center [173, 239] width 265 height 111
drag, startPoint x: 299, startPoint y: 252, endPoint x: 274, endPoint y: 252, distance: 25.1
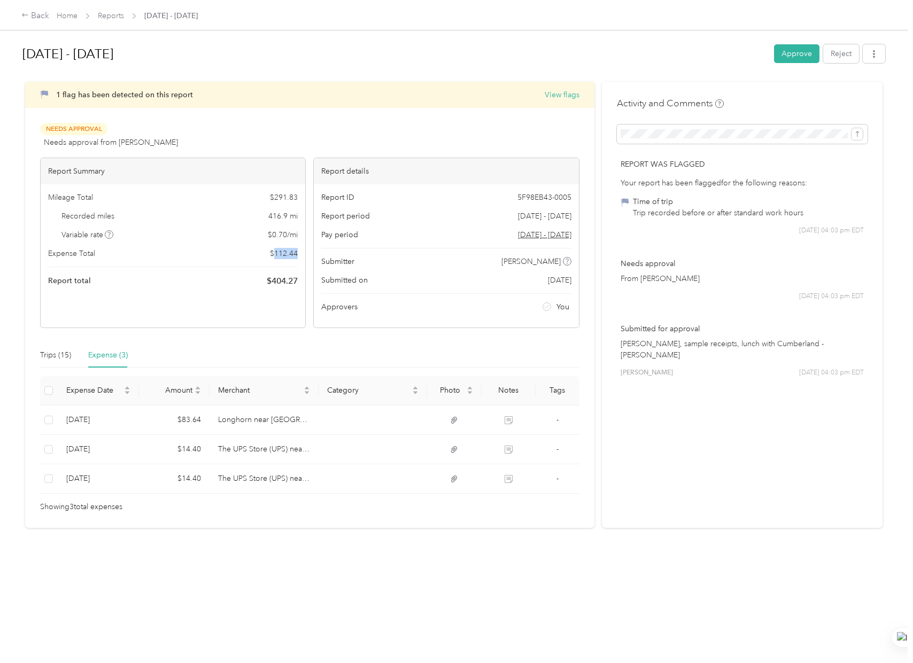
click at [274, 252] on div "Mileage Total $ 291.83 Recorded miles 416.9 mi Variable rate $ 0.70 / mi Expens…" at bounding box center [173, 239] width 265 height 111
copy span "112.44"
drag, startPoint x: 475, startPoint y: 137, endPoint x: 383, endPoint y: 113, distance: 95.0
click at [475, 137] on div "Needs Approval Needs approval from [PERSON_NAME] View activity & comments" at bounding box center [309, 136] width 539 height 26
click at [779, 55] on button "Approve" at bounding box center [796, 53] width 45 height 19
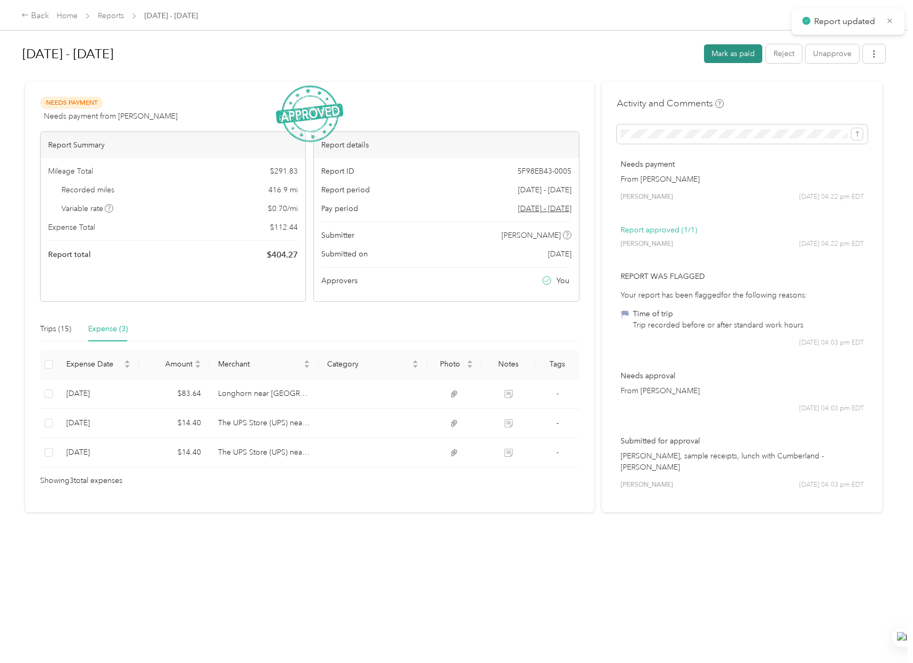
click at [724, 54] on button "Mark as paid" at bounding box center [733, 53] width 58 height 19
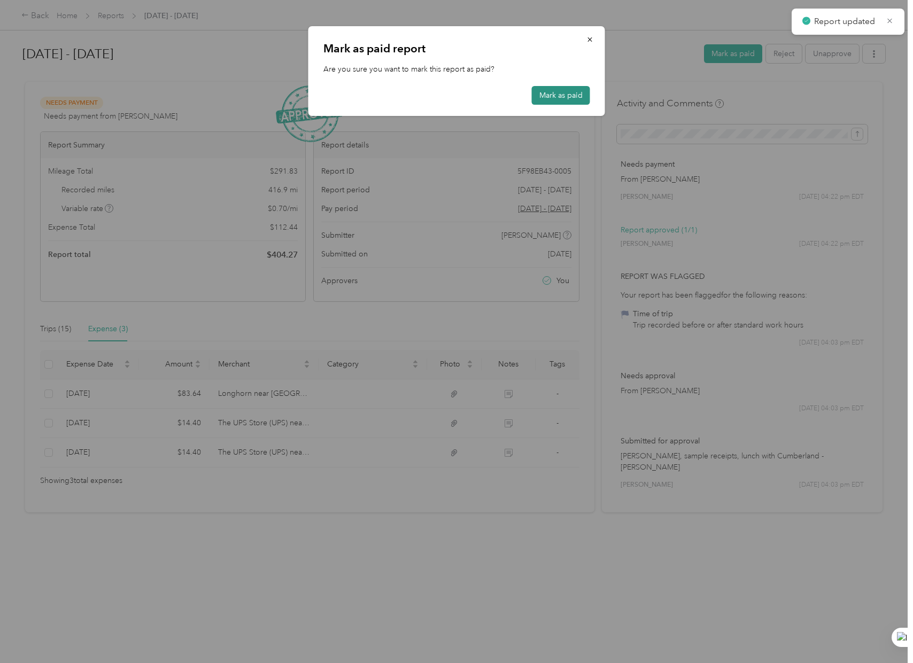
click at [558, 98] on button "Mark as paid" at bounding box center [561, 95] width 58 height 19
